Goal: Information Seeking & Learning: Learn about a topic

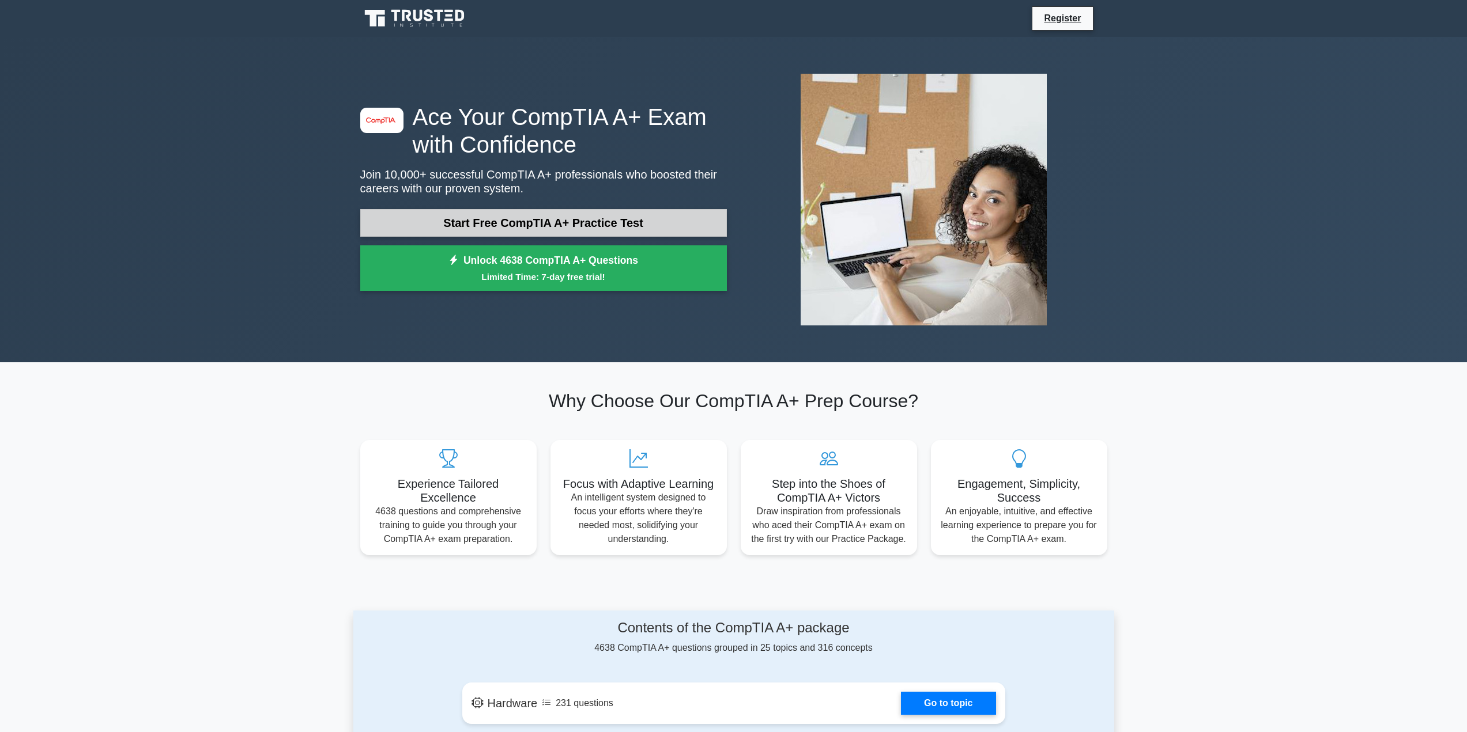
click at [592, 218] on link "Start Free CompTIA A+ Practice Test" at bounding box center [543, 223] width 366 height 28
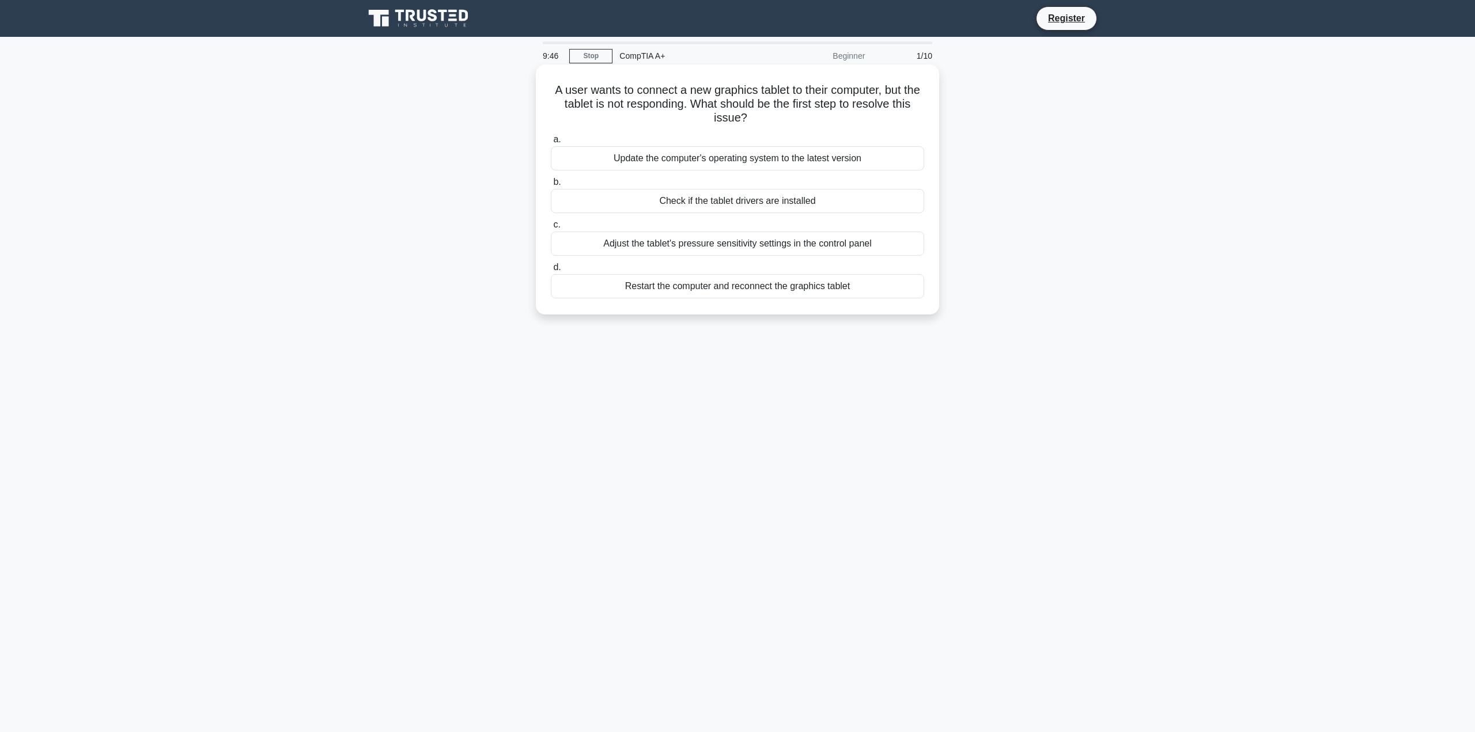
click at [730, 293] on div "Restart the computer and reconnect the graphics tablet" at bounding box center [737, 286] width 373 height 24
click at [551, 271] on input "d. Restart the computer and reconnect the graphics tablet" at bounding box center [551, 267] width 0 height 7
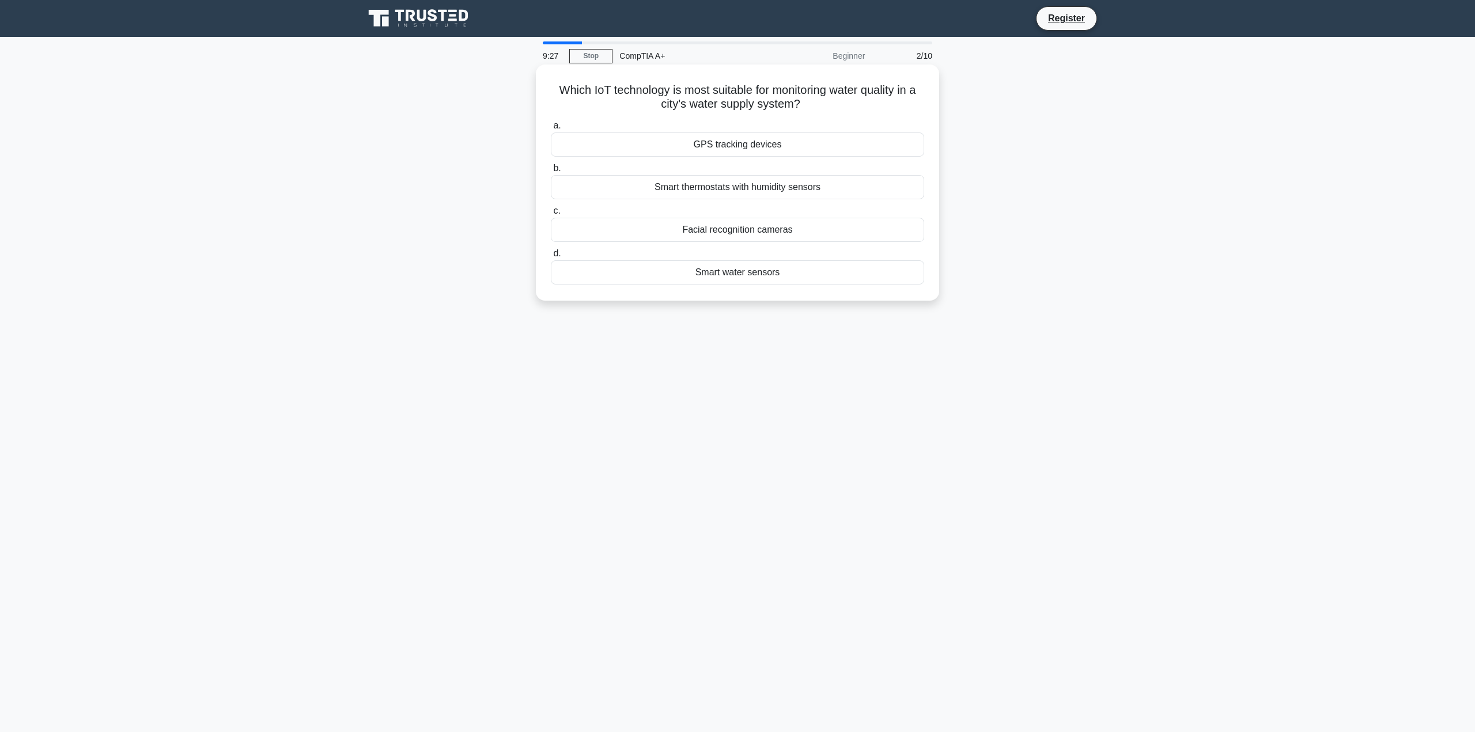
click at [804, 281] on div "Smart water sensors" at bounding box center [737, 272] width 373 height 24
click at [551, 258] on input "d. Smart water sensors" at bounding box center [551, 253] width 0 height 7
click at [755, 150] on div "Dirty camera lens" at bounding box center [737, 145] width 373 height 24
click at [551, 130] on input "a. Dirty camera lens" at bounding box center [551, 125] width 0 height 7
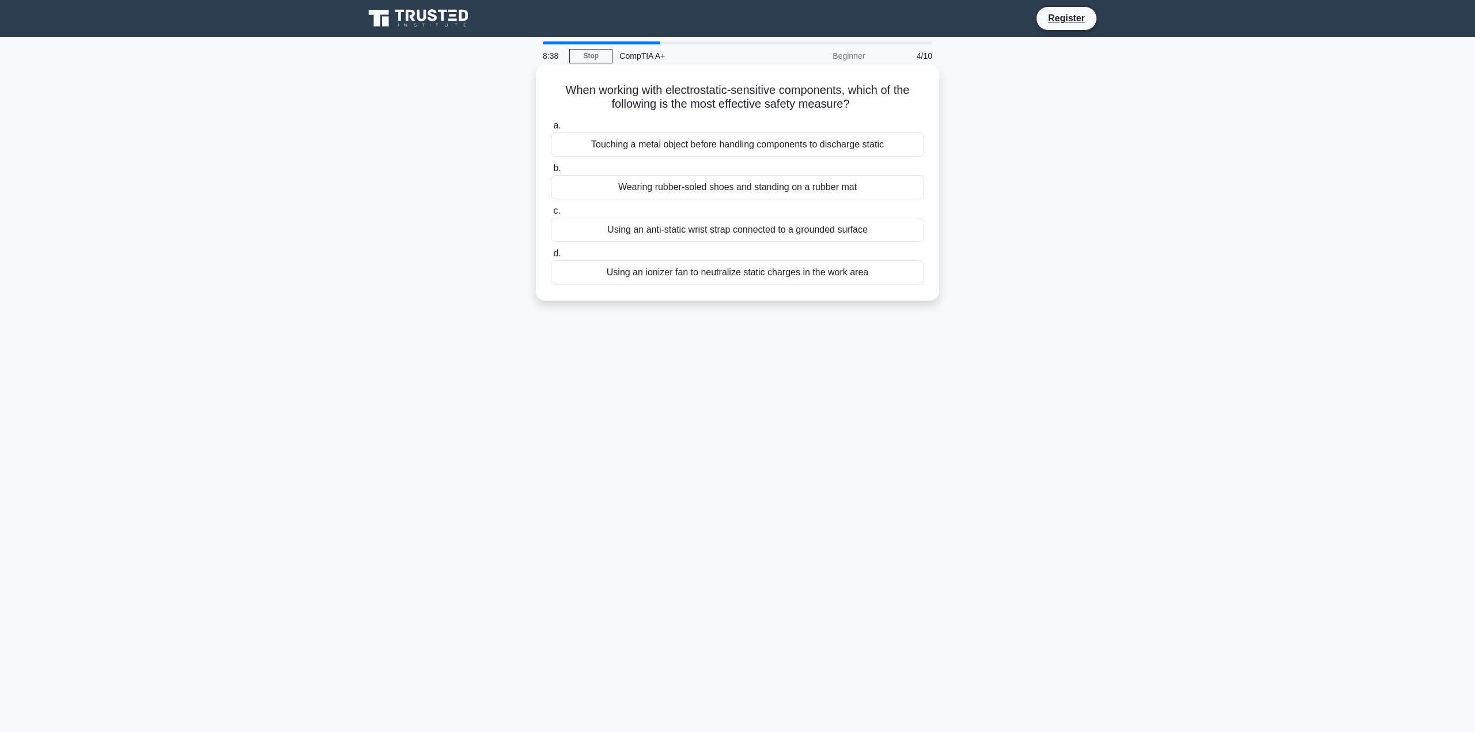
click at [772, 235] on div "Using an anti-static wrist strap connected to a grounded surface" at bounding box center [737, 230] width 373 height 24
click at [551, 215] on input "c. Using an anti-static wrist strap connected to a grounded surface" at bounding box center [551, 210] width 0 height 7
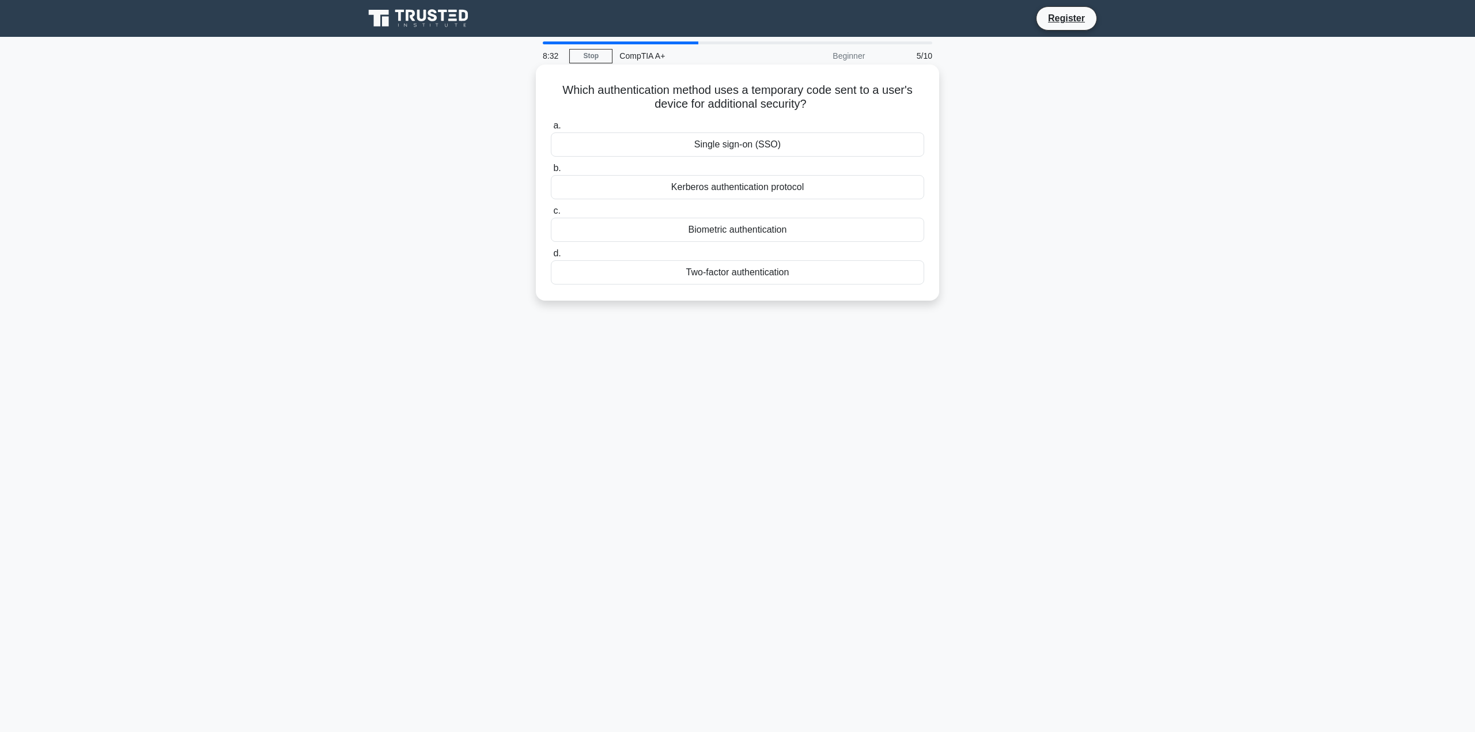
click at [779, 273] on div "Two-factor authentication" at bounding box center [737, 272] width 373 height 24
click at [551, 258] on input "d. Two-factor authentication" at bounding box center [551, 253] width 0 height 7
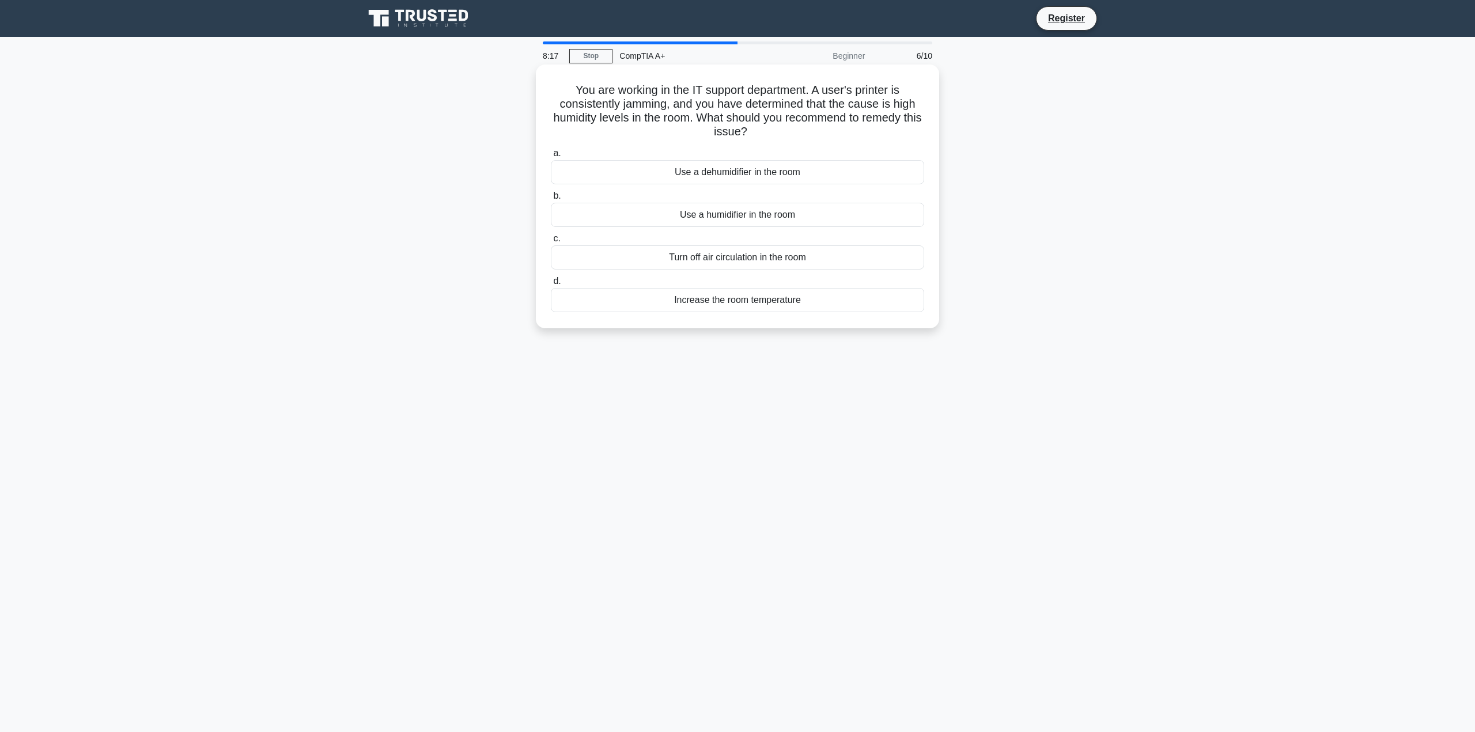
click at [785, 165] on div "Use a dehumidifier in the room" at bounding box center [737, 172] width 373 height 24
click at [551, 157] on input "a. Use a dehumidifier in the room" at bounding box center [551, 153] width 0 height 7
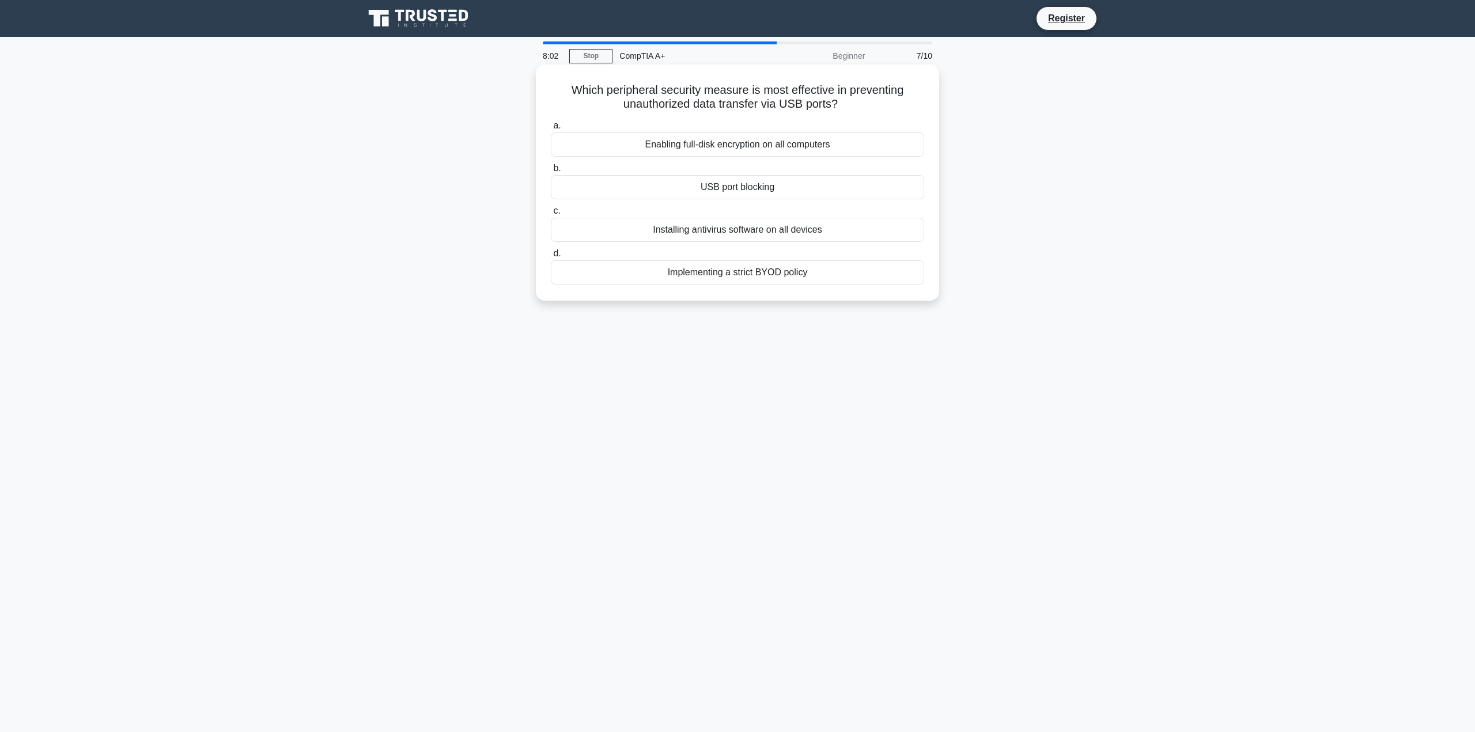
click at [786, 186] on div "USB port blocking" at bounding box center [737, 187] width 373 height 24
click at [551, 172] on input "b. USB port blocking" at bounding box center [551, 168] width 0 height 7
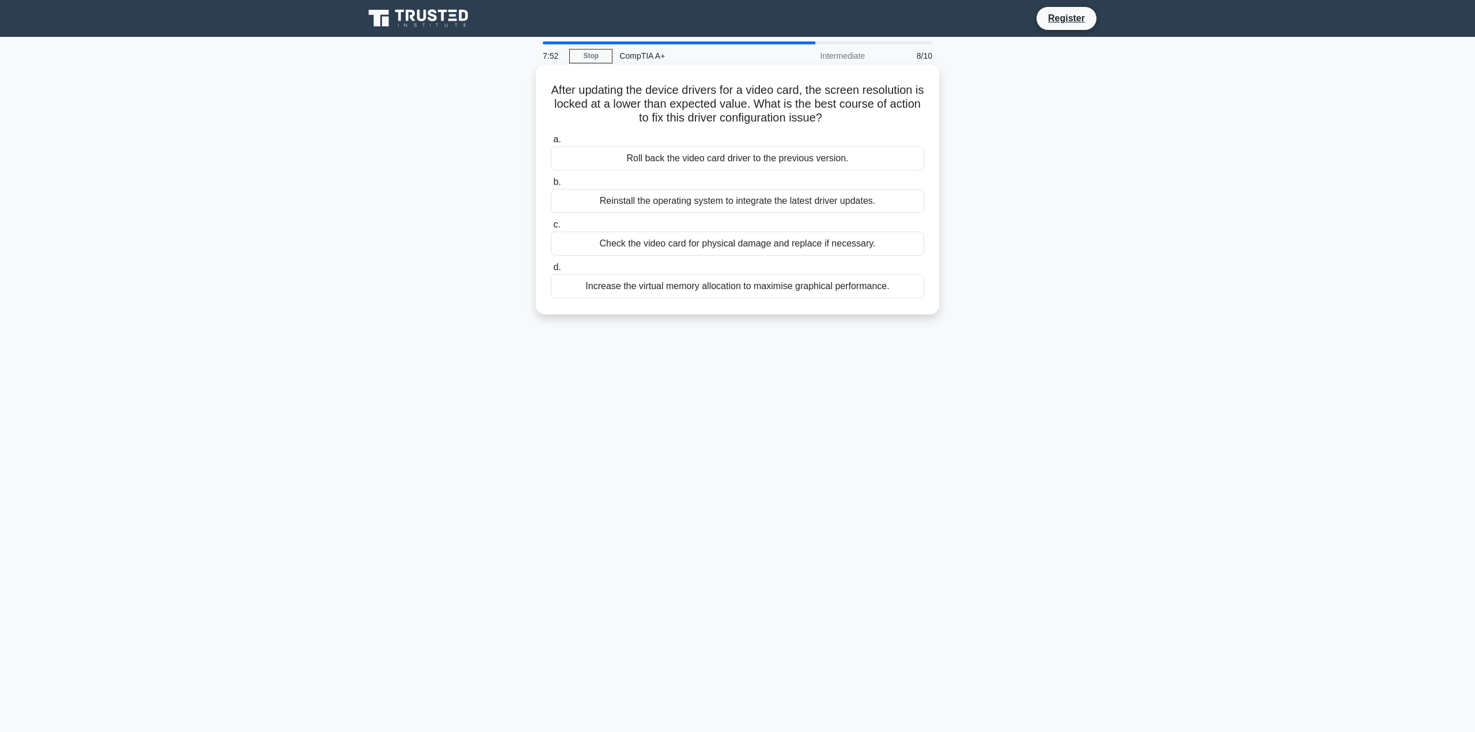
click at [787, 162] on div "Roll back the video card driver to the previous version." at bounding box center [737, 158] width 373 height 24
click at [551, 143] on input "a. Roll back the video card driver to the previous version." at bounding box center [551, 139] width 0 height 7
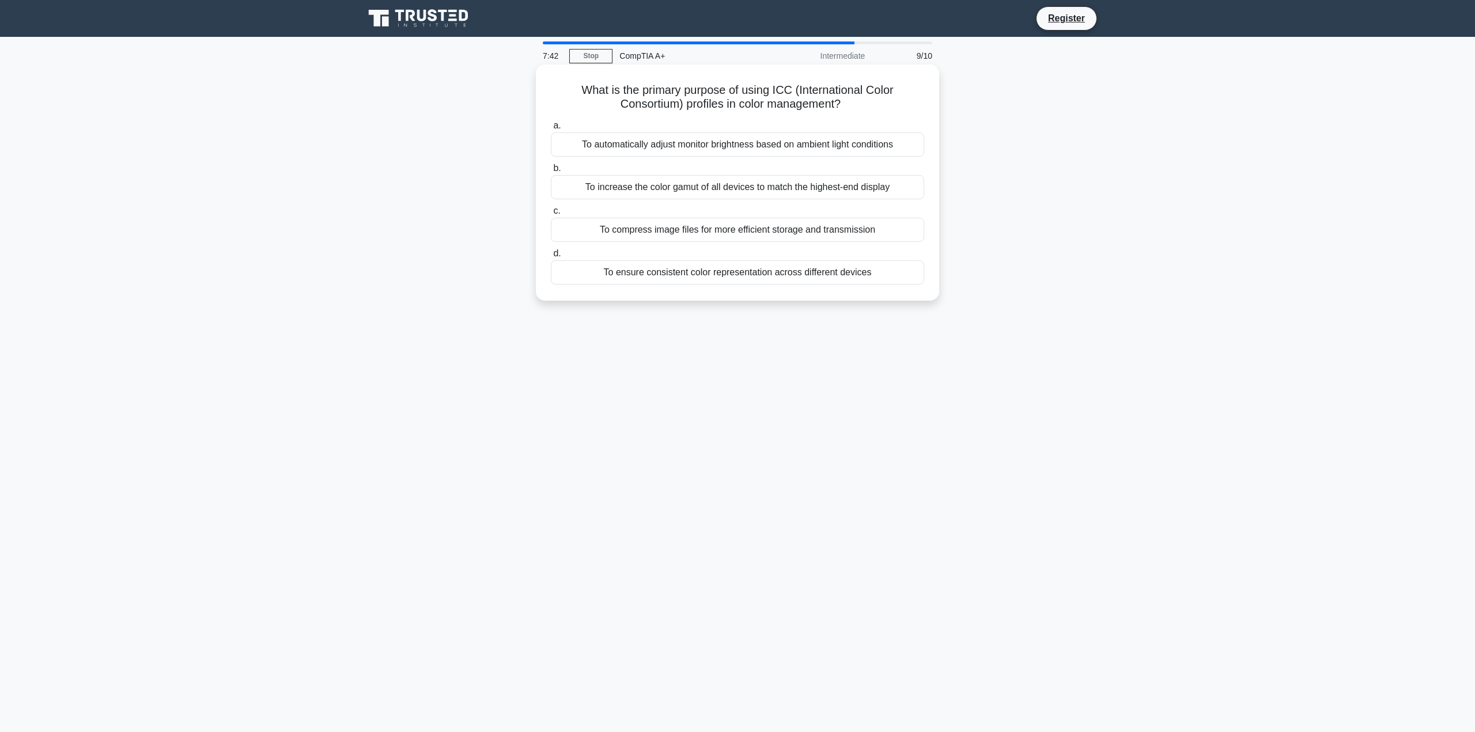
click at [765, 277] on div "To ensure consistent color representation across different devices" at bounding box center [737, 272] width 373 height 24
click at [551, 258] on input "d. To ensure consistent color representation across different devices" at bounding box center [551, 253] width 0 height 7
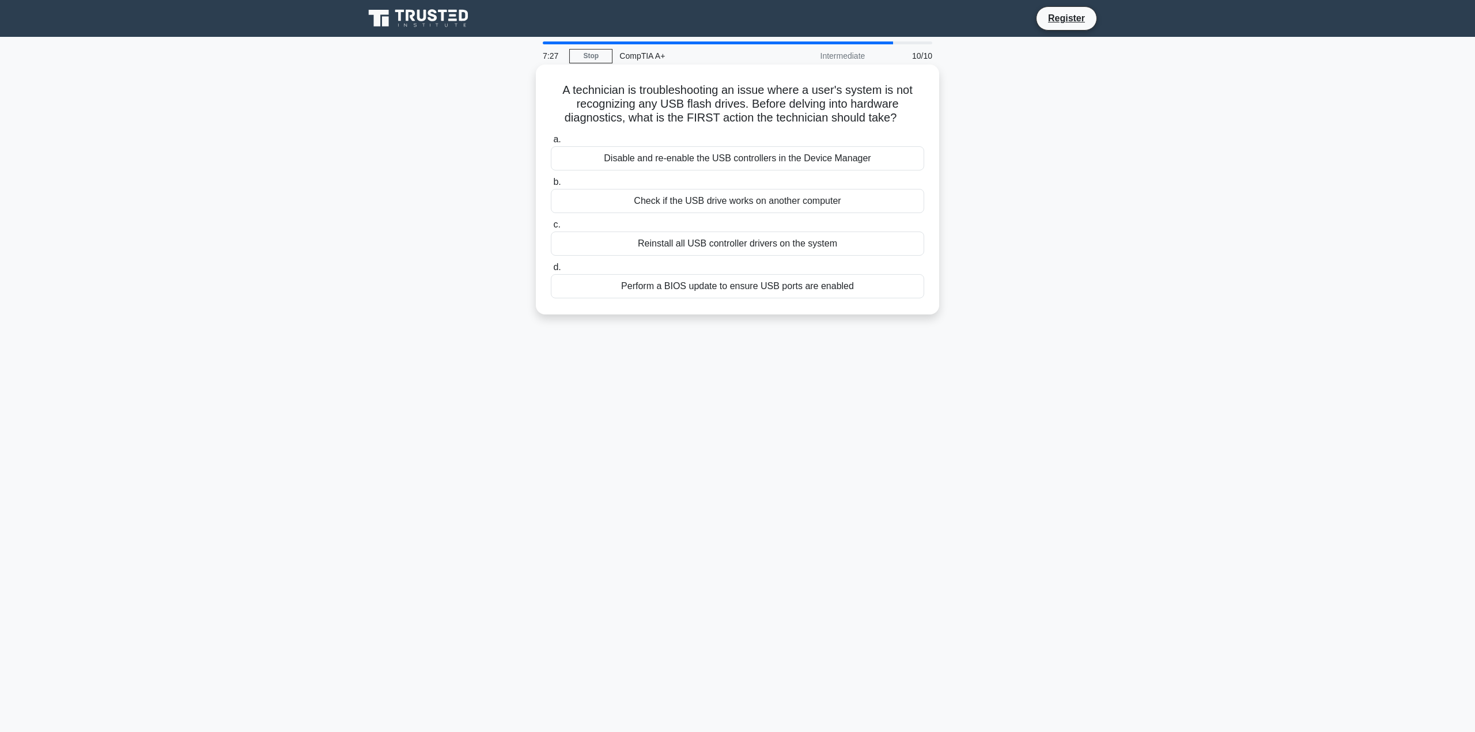
click at [788, 156] on div "Disable and re-enable the USB controllers in the Device Manager" at bounding box center [737, 158] width 373 height 24
click at [551, 143] on input "a. Disable and re-enable the USB controllers in the Device Manager" at bounding box center [551, 139] width 0 height 7
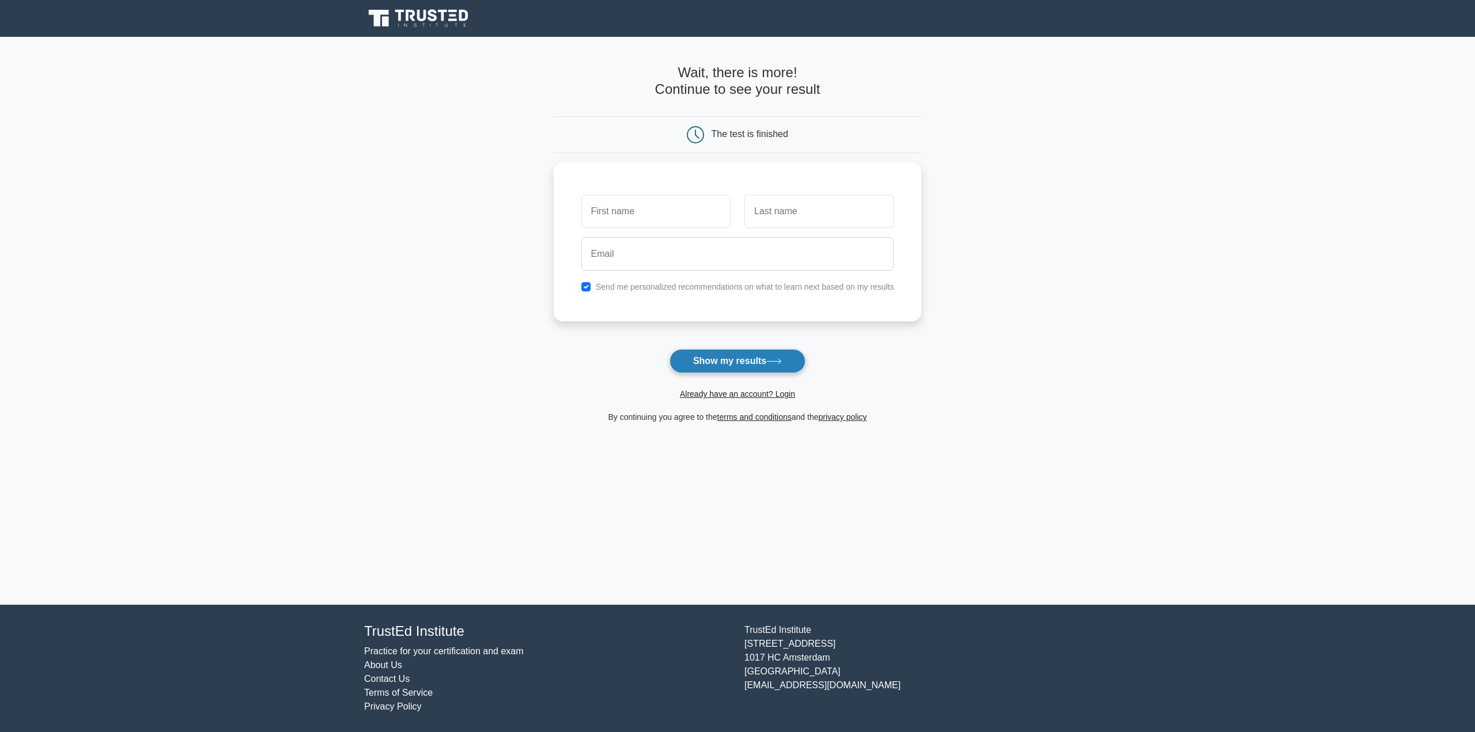
click at [766, 355] on button "Show my results" at bounding box center [738, 361] width 136 height 24
click at [683, 207] on input "text" at bounding box center [655, 208] width 149 height 33
type input "[PERSON_NAME]"
click at [777, 207] on input "text" at bounding box center [819, 208] width 149 height 33
type input "[PERSON_NAME]"
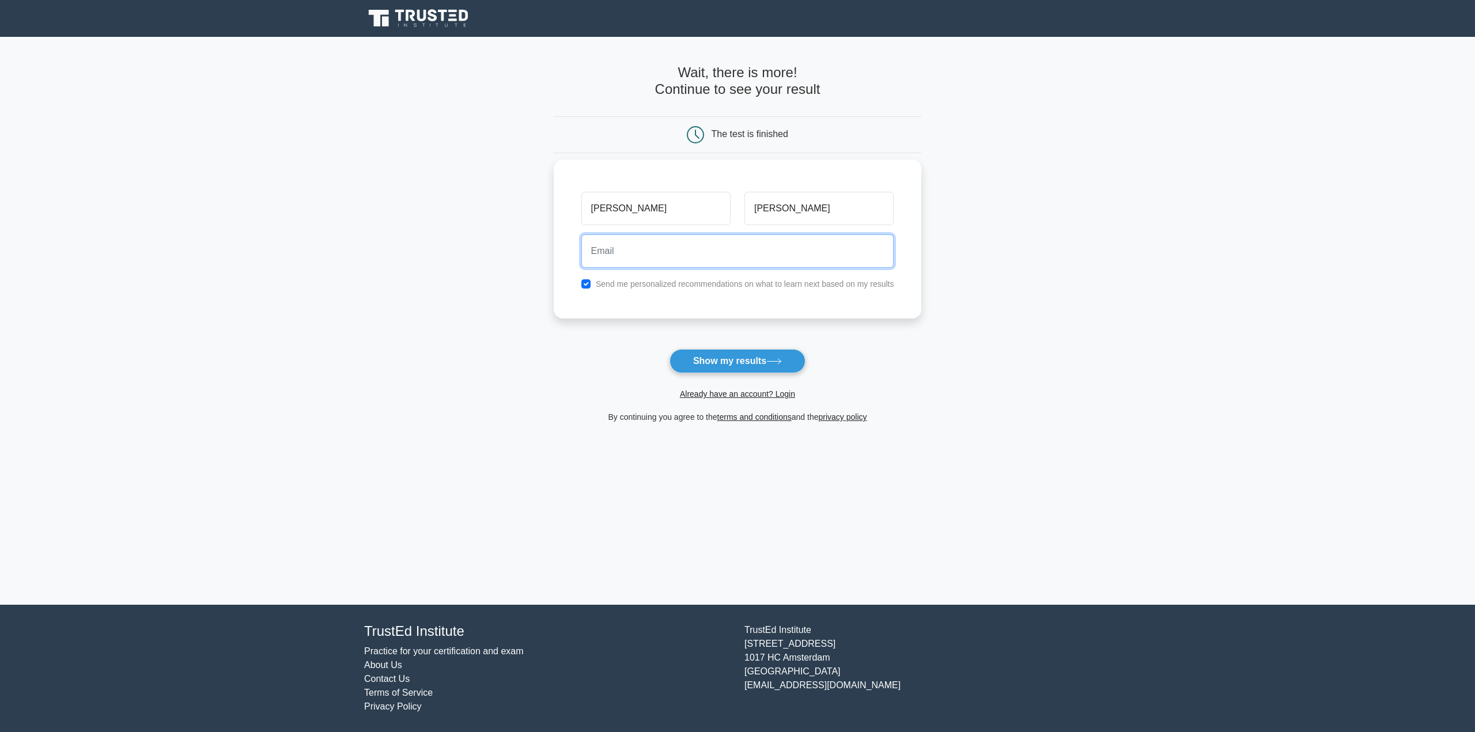
click at [762, 258] on input "email" at bounding box center [737, 251] width 313 height 33
type input "[EMAIL_ADDRESS][DOMAIN_NAME]"
click at [773, 360] on icon at bounding box center [774, 361] width 16 height 6
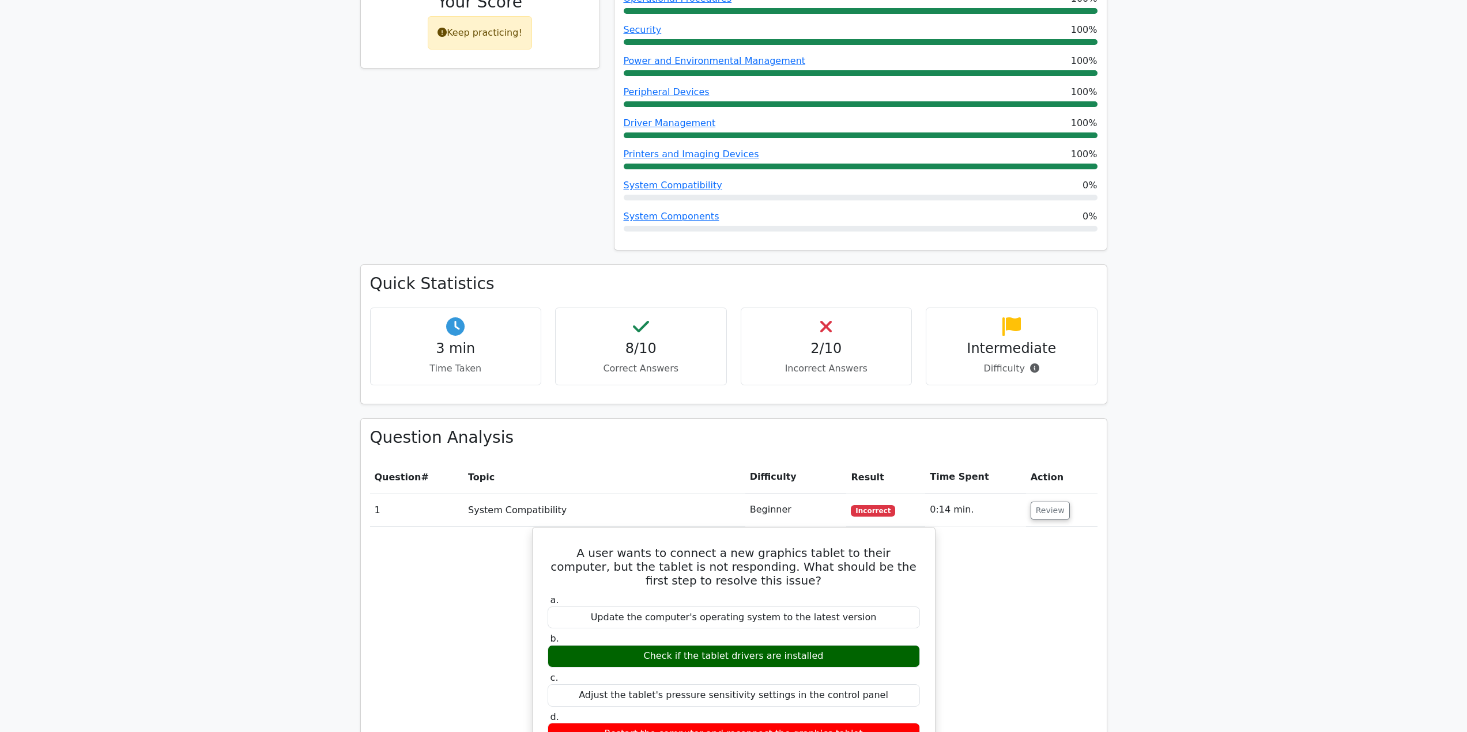
scroll to position [576, 0]
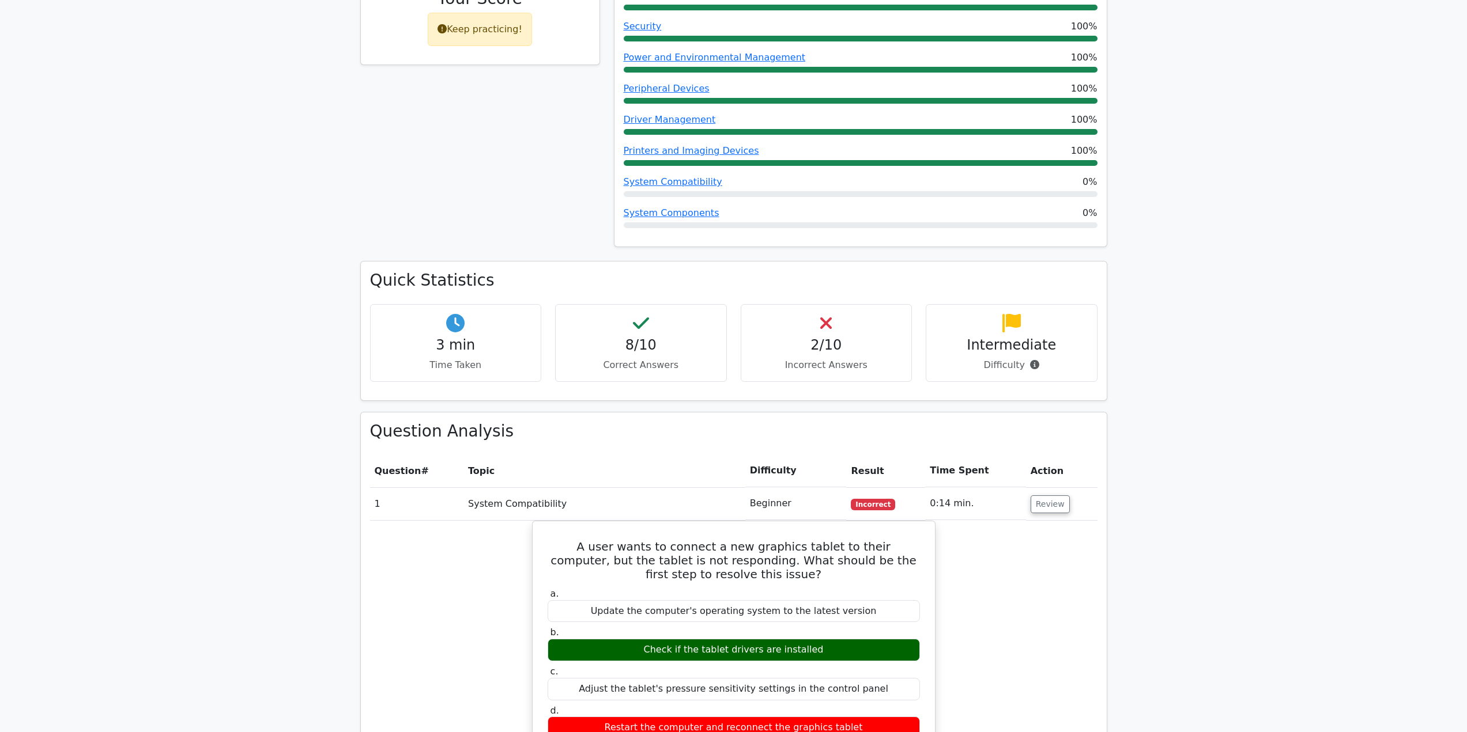
click at [941, 488] on td "0:14 min." at bounding box center [975, 504] width 100 height 33
click at [879, 499] on span "Incorrect" at bounding box center [873, 505] width 44 height 12
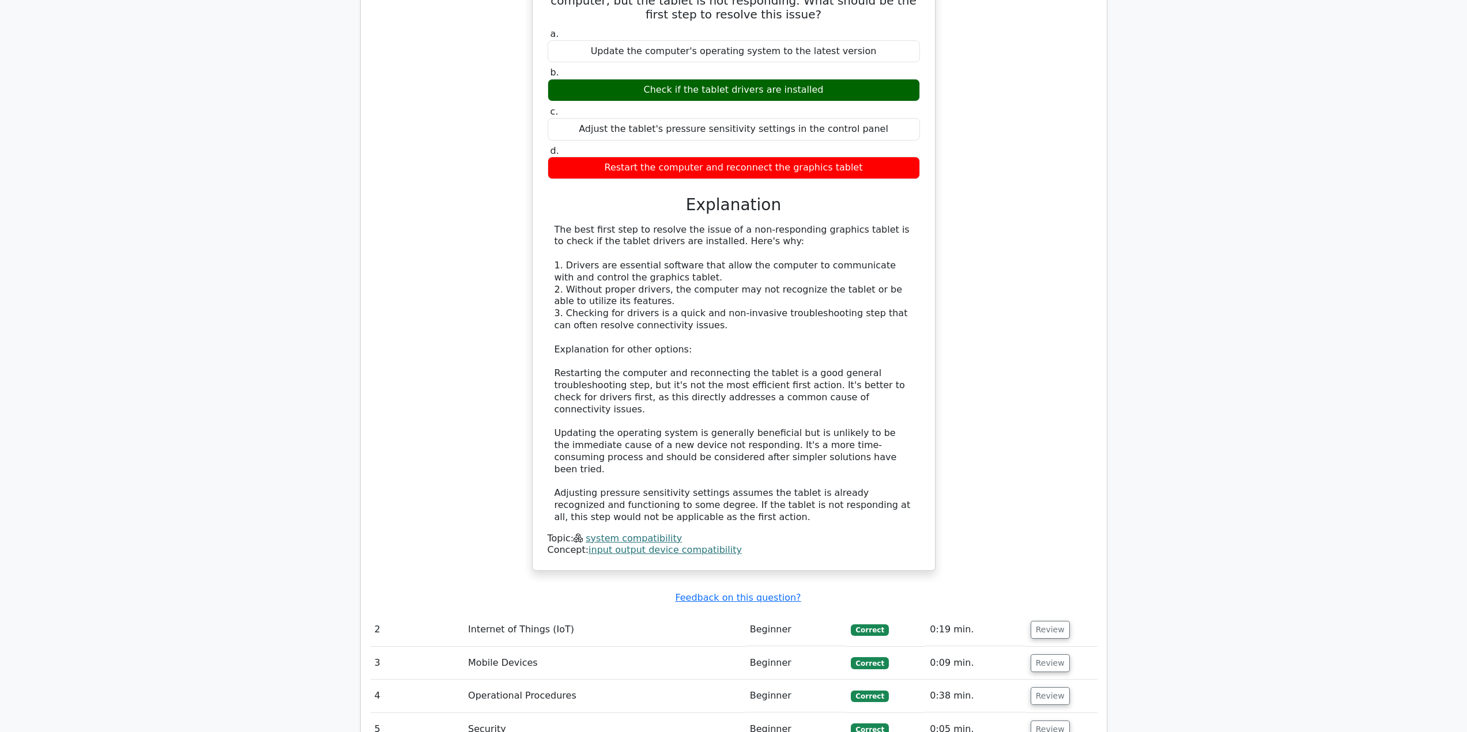
scroll to position [1152, 0]
